Goal: Connect with others: Connect with other users

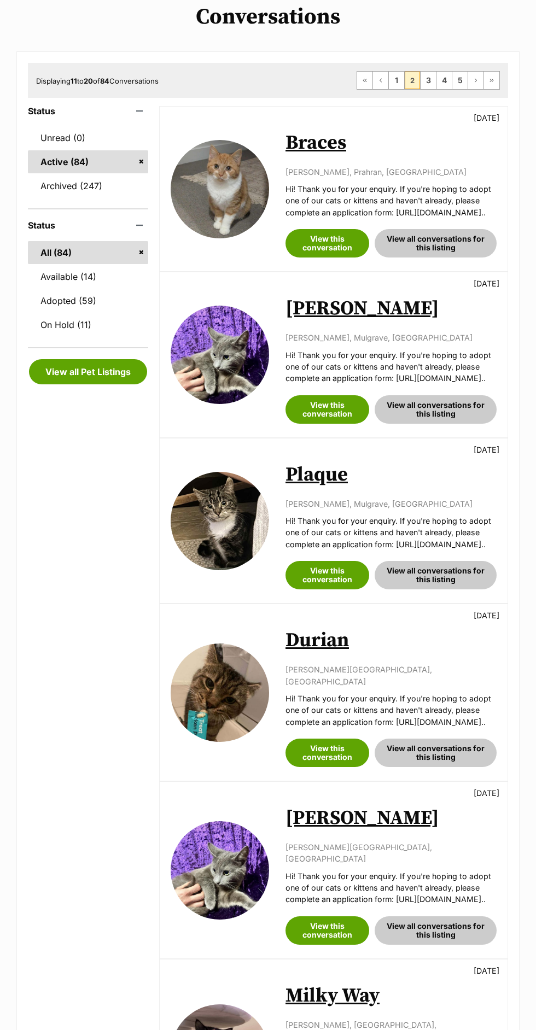
scroll to position [180, 0]
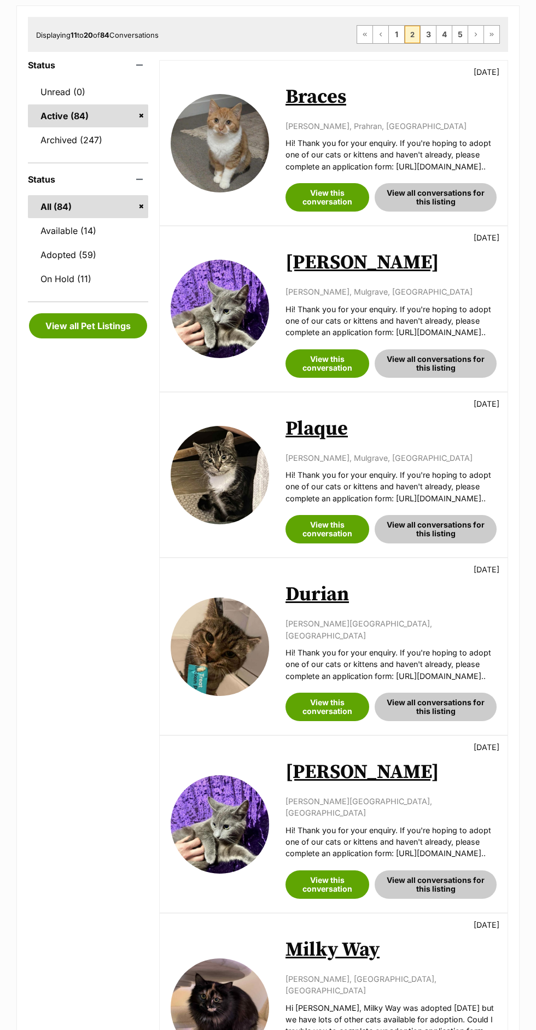
click at [334, 441] on link "Plaque" at bounding box center [317, 429] width 62 height 25
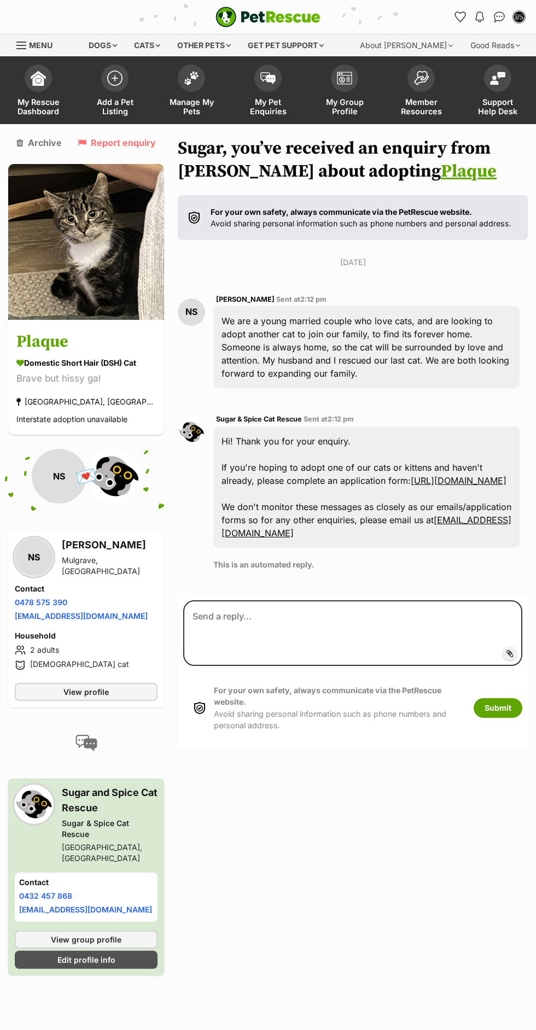
scroll to position [8, 0]
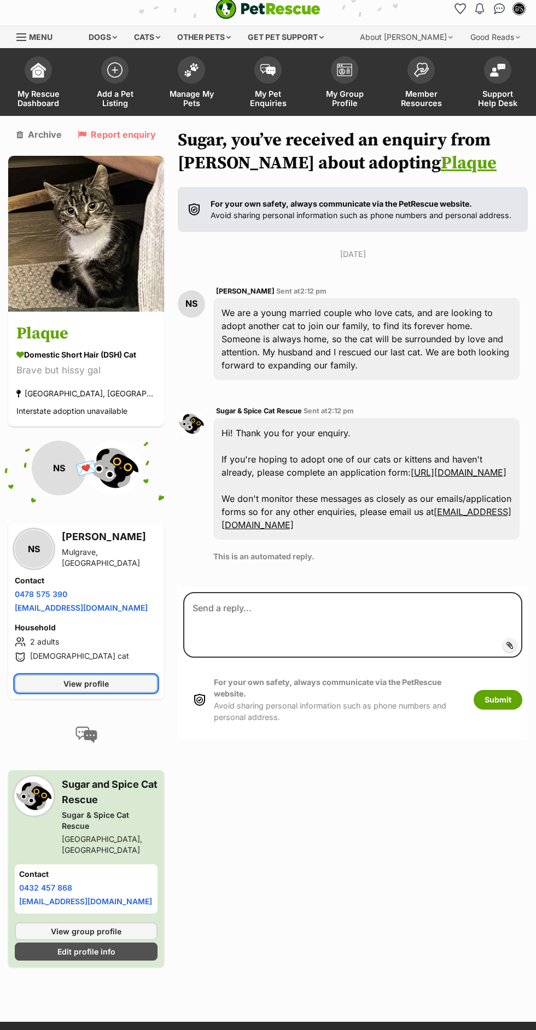
click at [118, 677] on link "View profile" at bounding box center [86, 684] width 143 height 18
